Goal: Check status: Check status

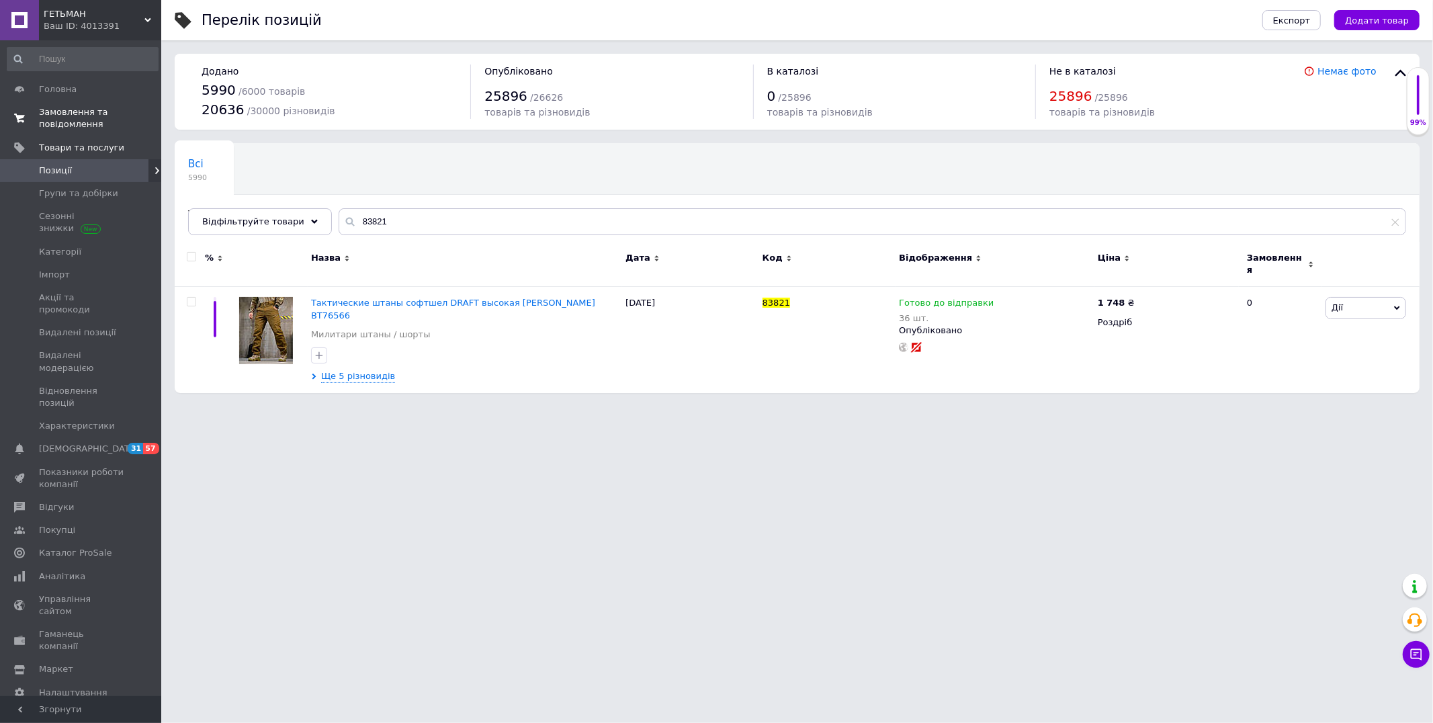
click at [74, 128] on span "Замовлення та повідомлення" at bounding box center [81, 118] width 85 height 24
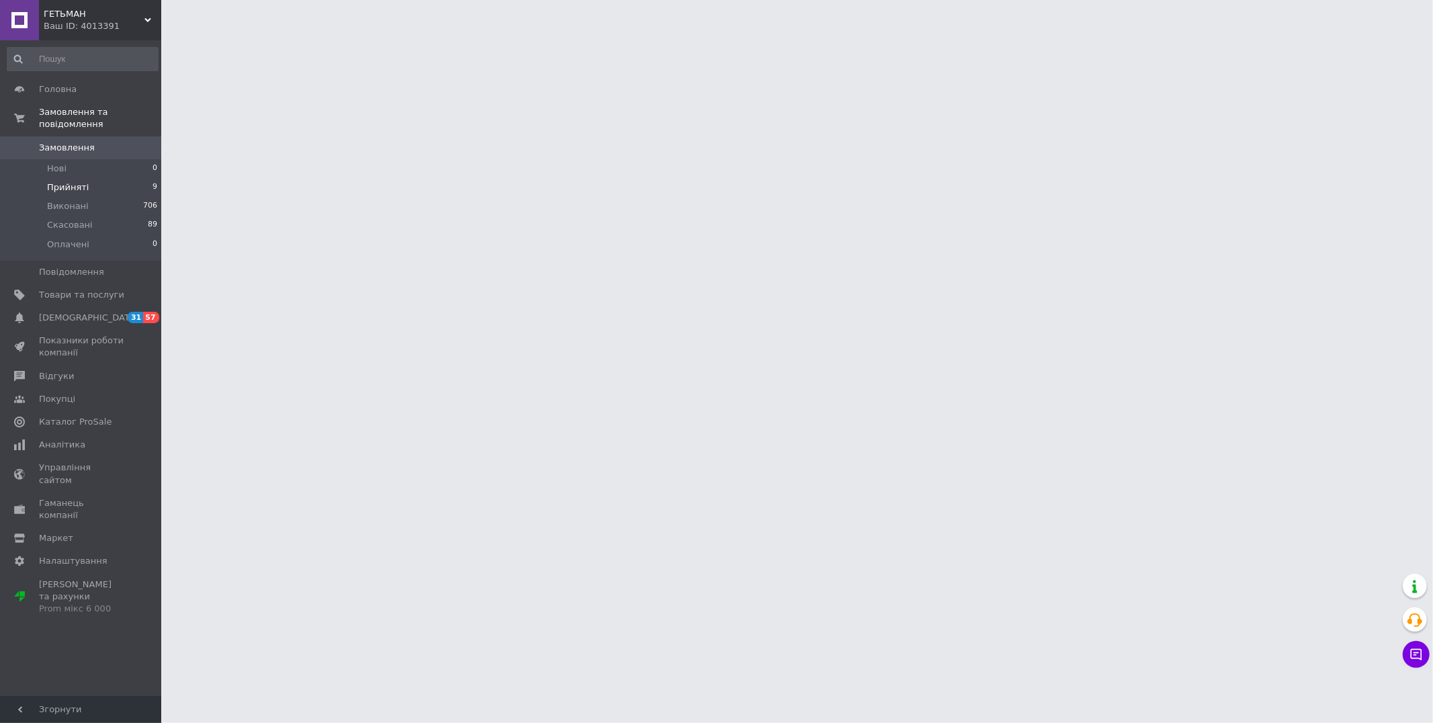
click at [84, 178] on li "Прийняті 9" at bounding box center [82, 187] width 165 height 19
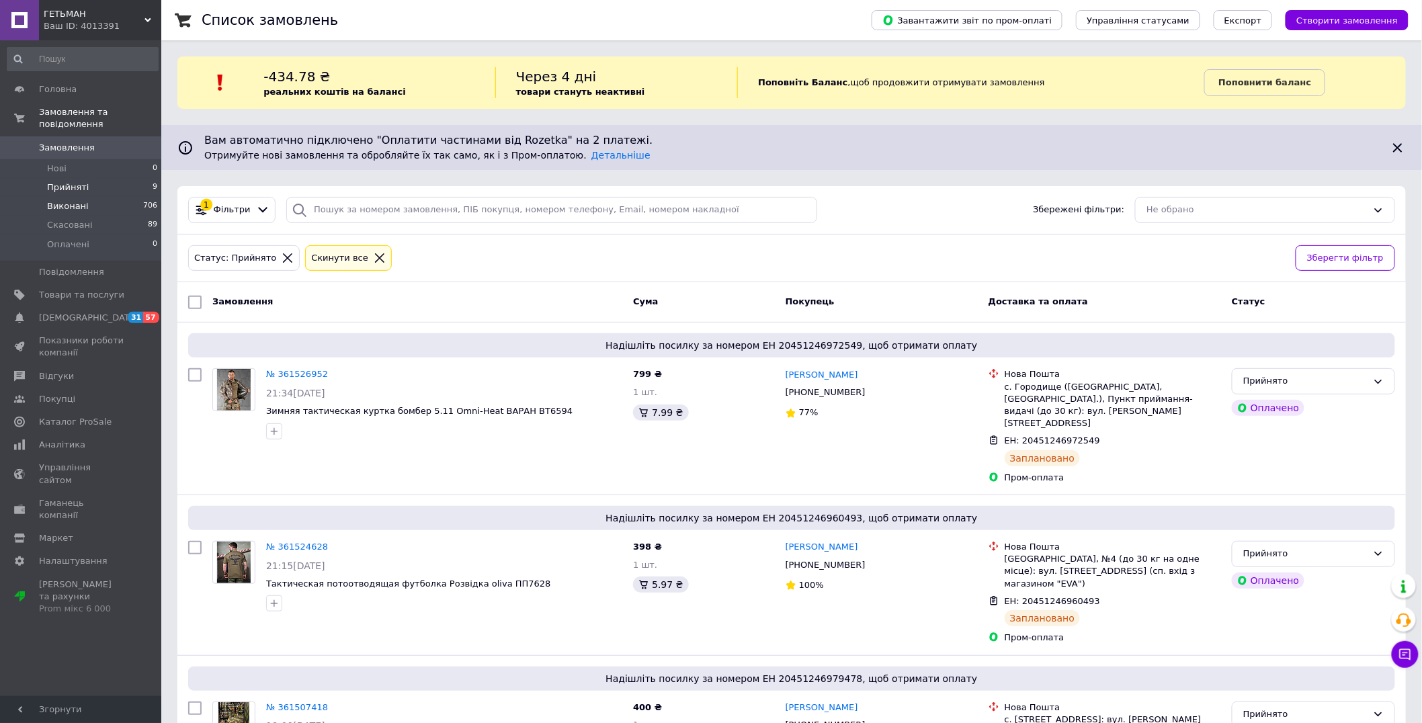
click at [77, 200] on span "Виконані" at bounding box center [68, 206] width 42 height 12
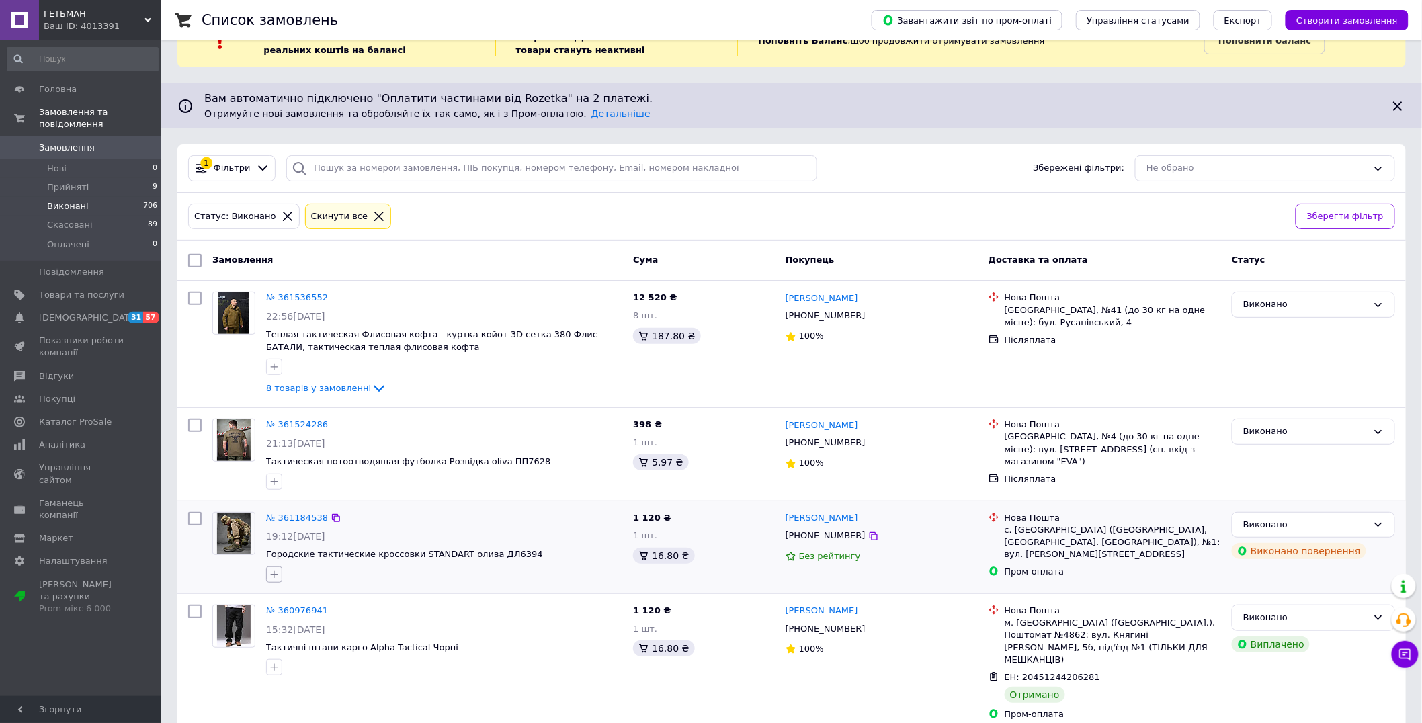
scroll to position [149, 0]
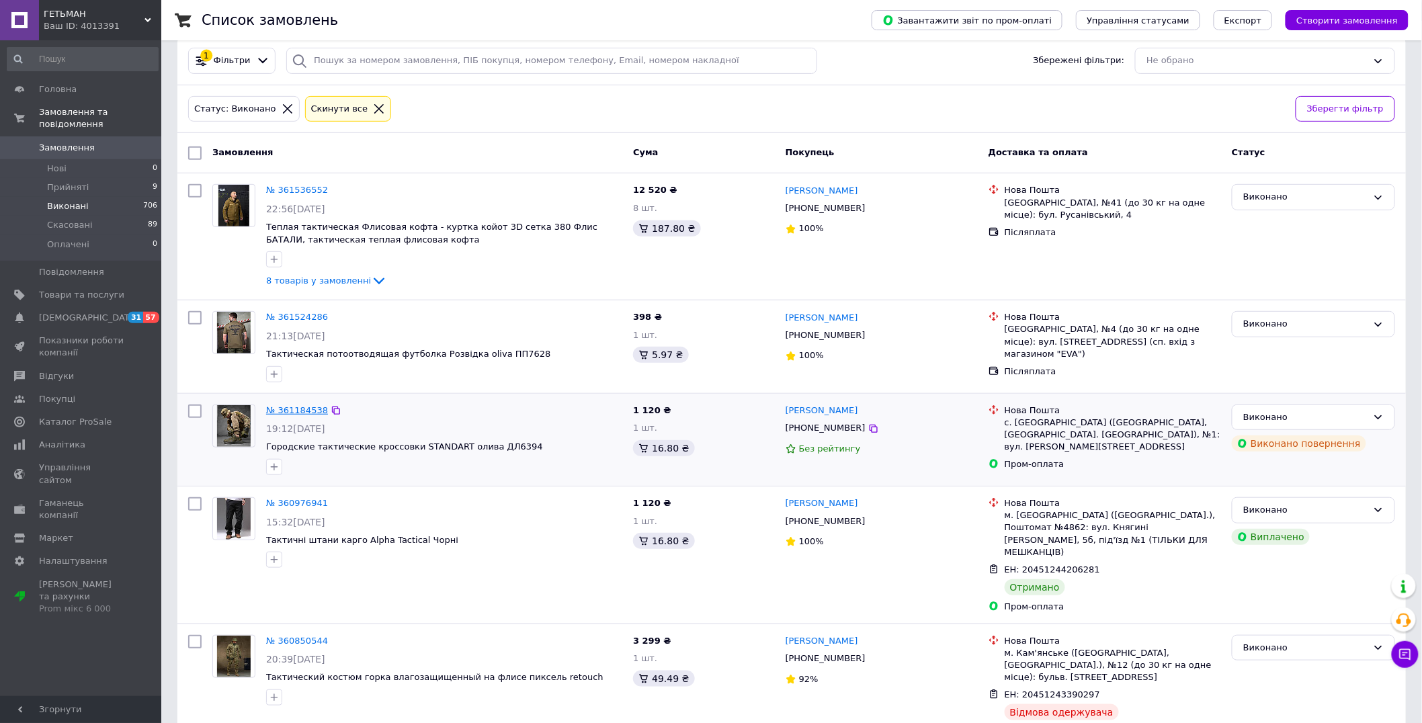
click at [290, 410] on link "№ 361184538" at bounding box center [297, 410] width 62 height 10
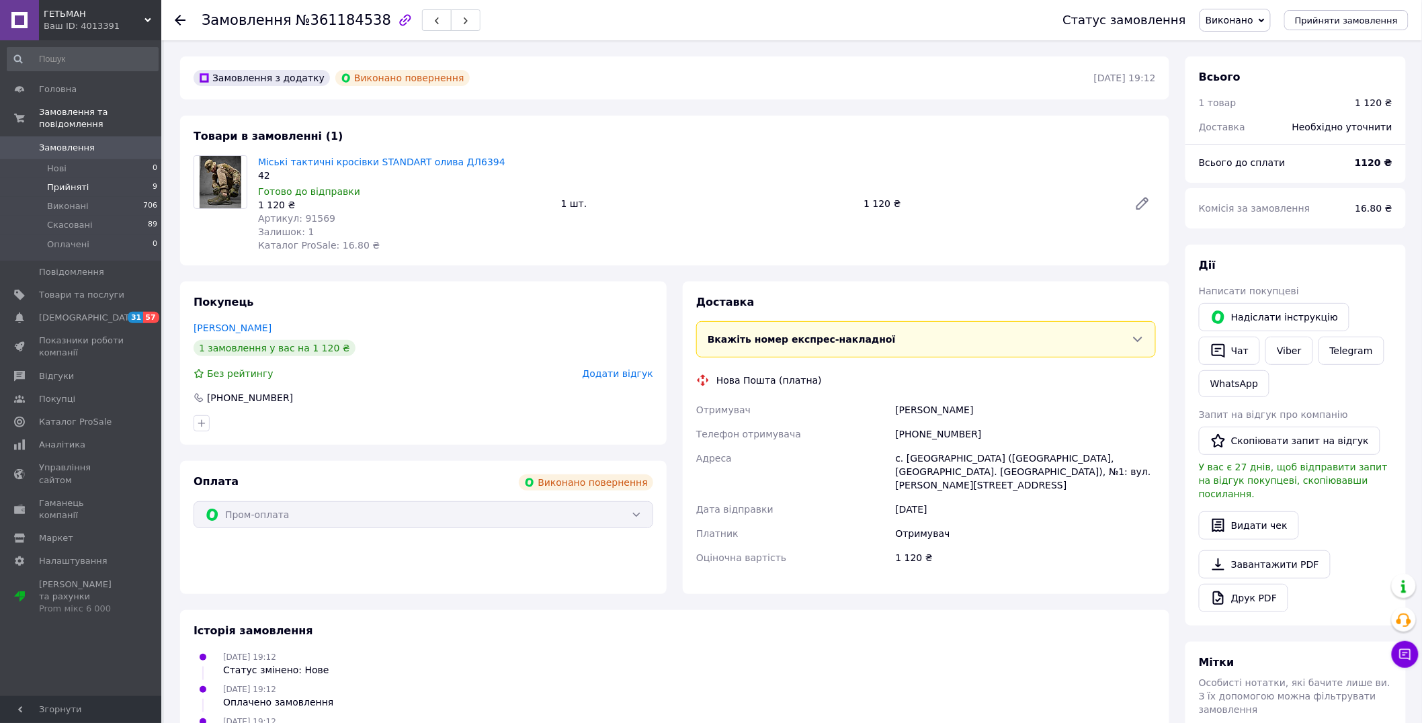
click at [56, 181] on span "Прийняті" at bounding box center [68, 187] width 42 height 12
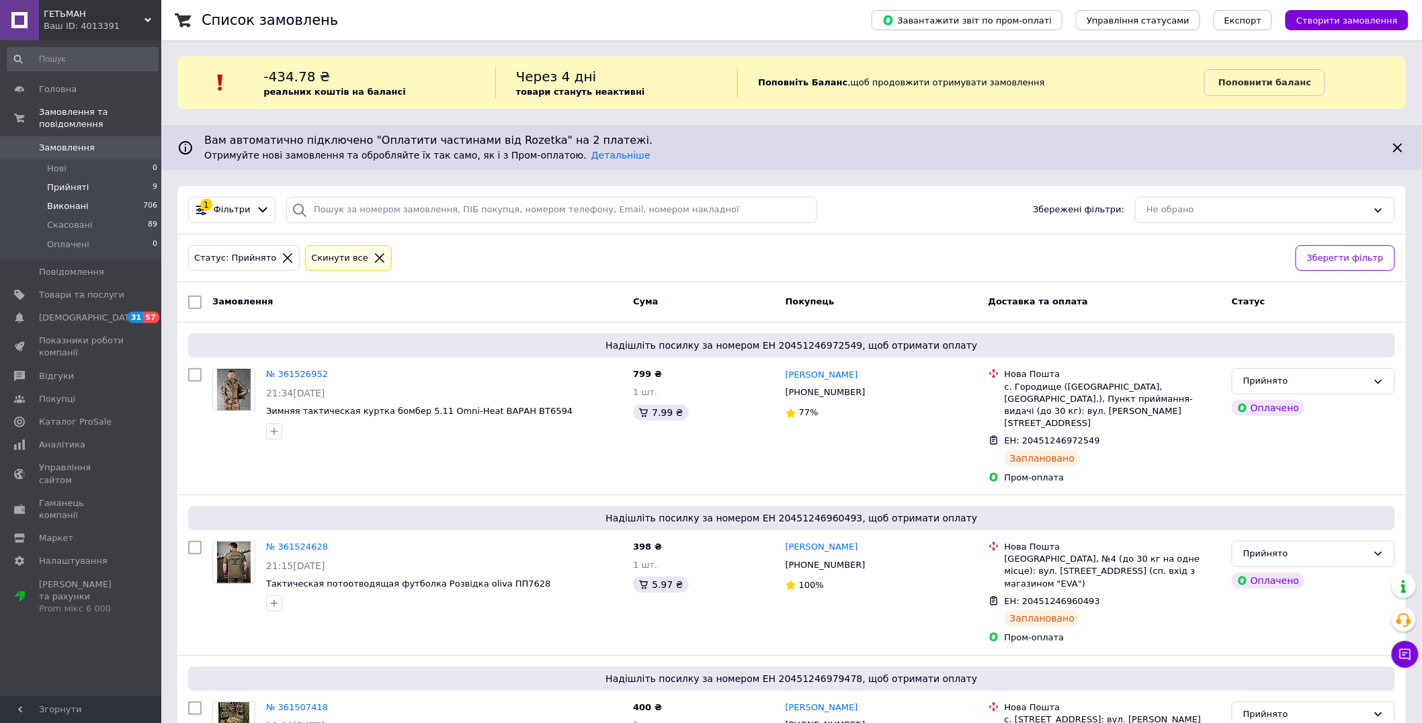
click at [69, 202] on li "Виконані 706" at bounding box center [82, 206] width 165 height 19
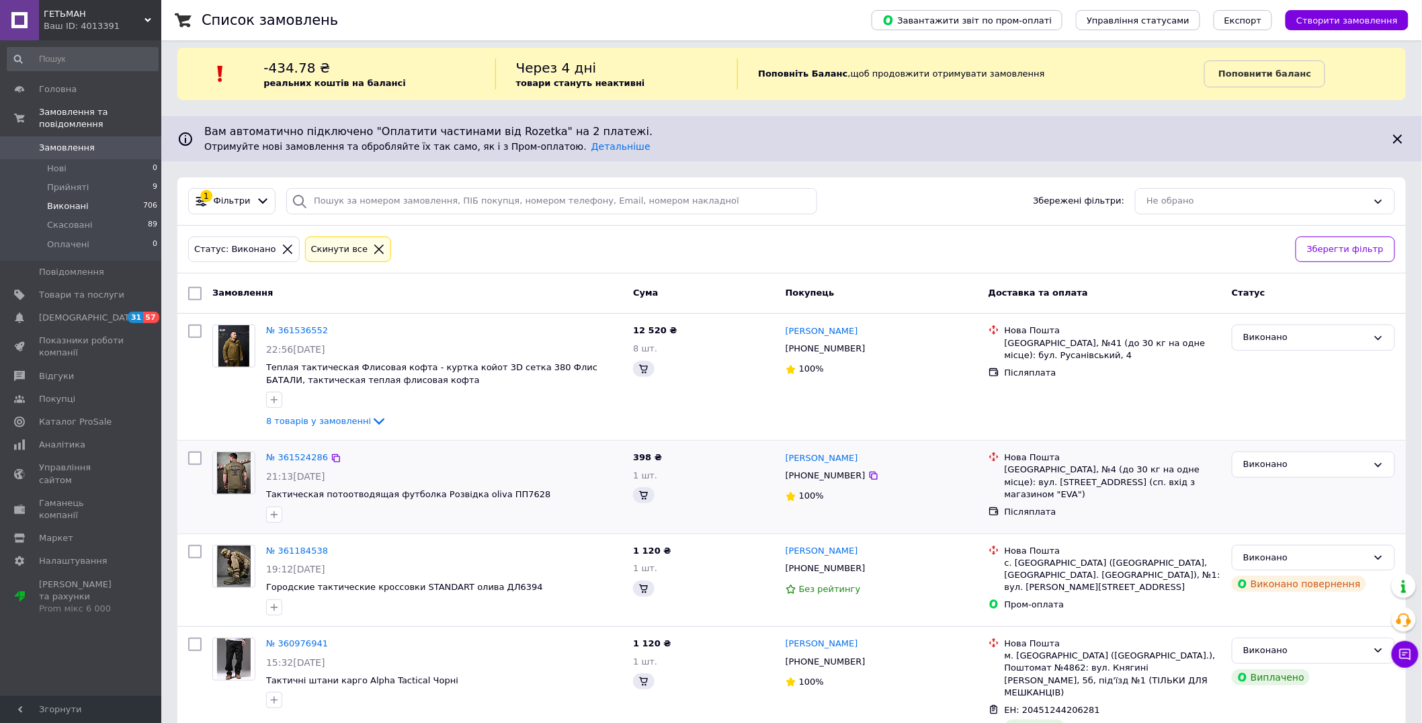
scroll to position [193, 0]
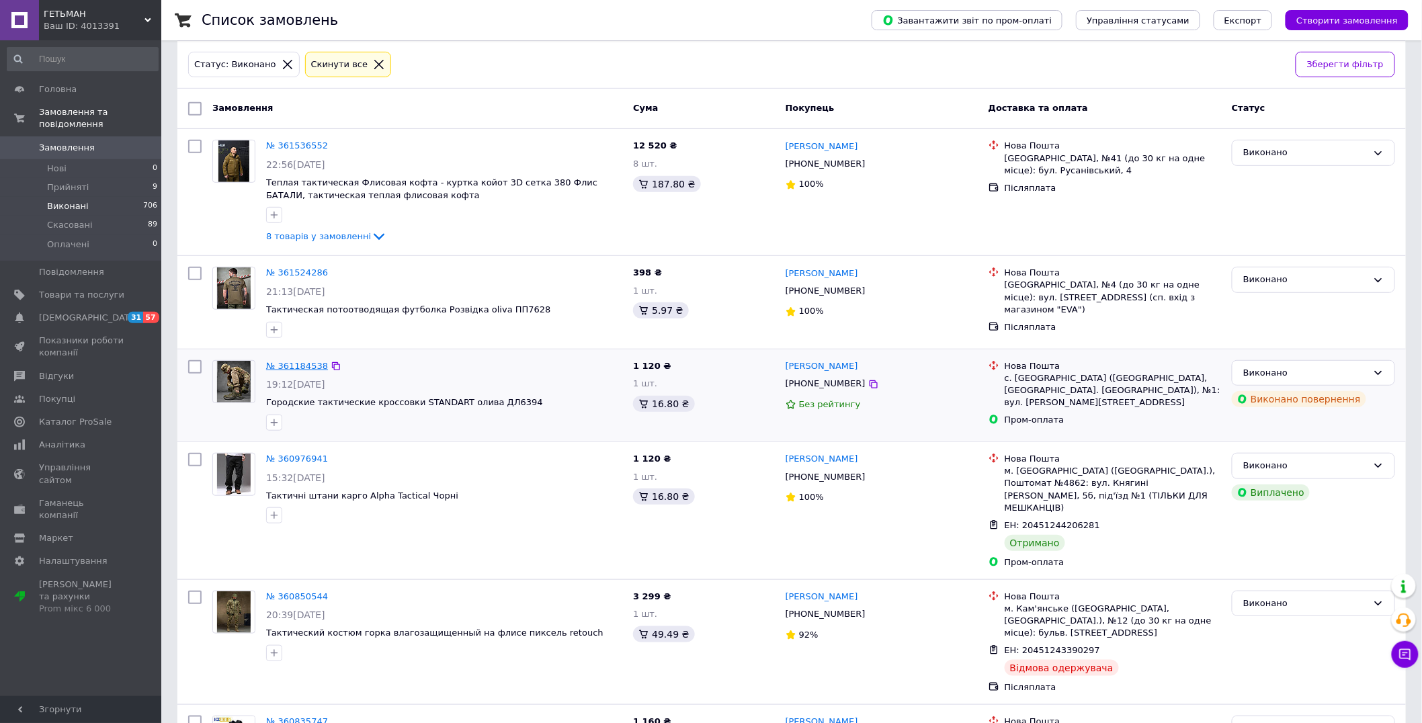
click at [300, 368] on link "№ 361184538" at bounding box center [297, 366] width 62 height 10
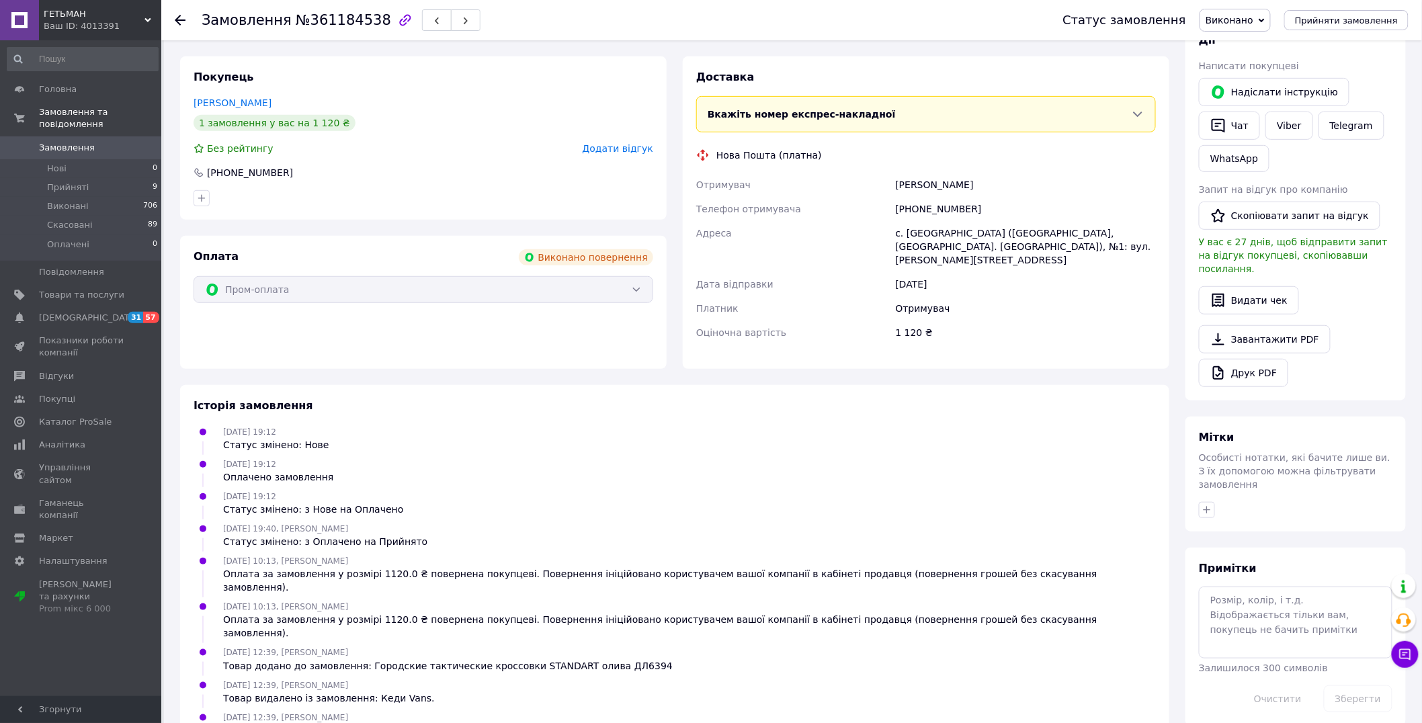
scroll to position [226, 0]
